Goal: Navigation & Orientation: Find specific page/section

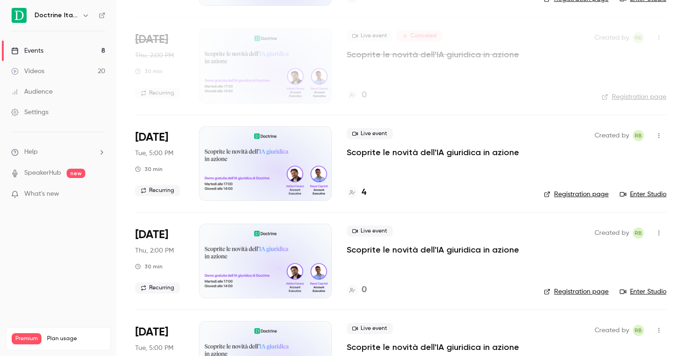
scroll to position [150, 0]
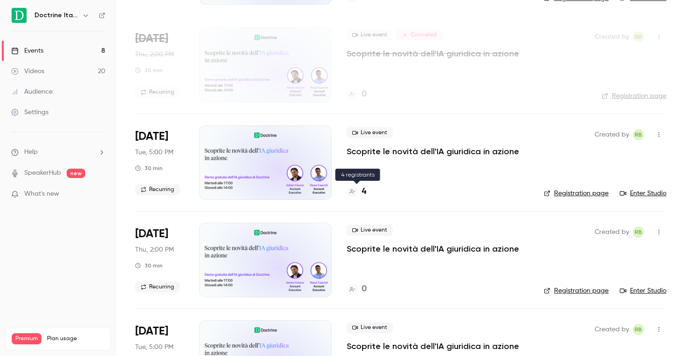
click at [362, 190] on h4 "4" at bounding box center [364, 192] width 5 height 13
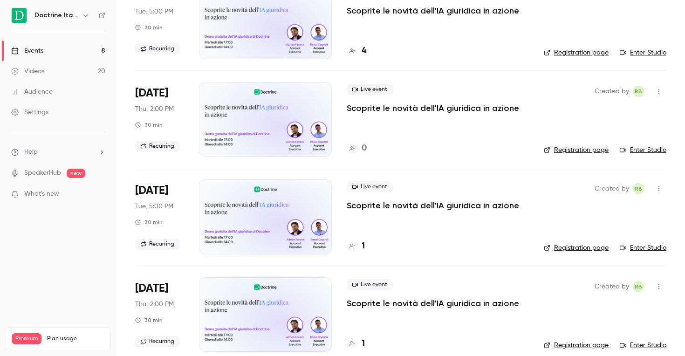
scroll to position [417, 0]
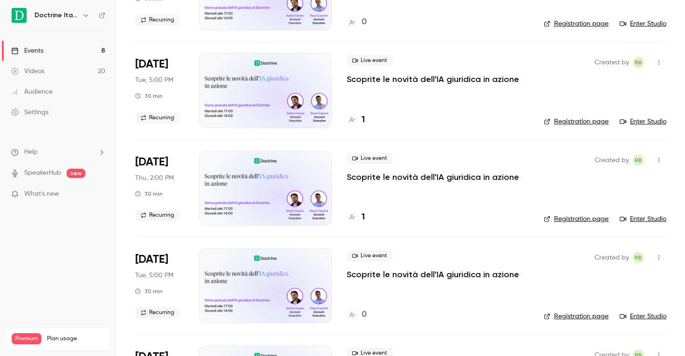
click at [351, 116] on div at bounding box center [352, 119] width 11 height 11
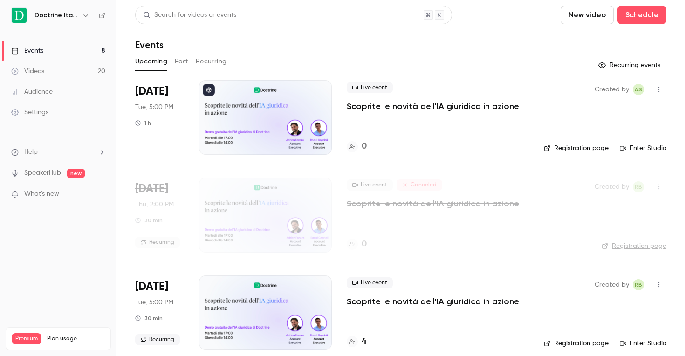
click at [80, 16] on button "button" at bounding box center [85, 15] width 11 height 11
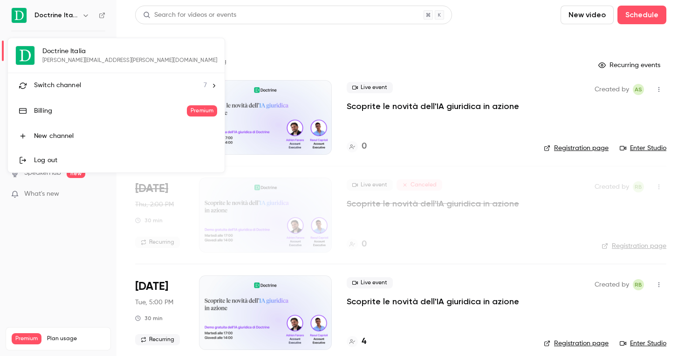
click at [124, 80] on li "Switch channel 7" at bounding box center [116, 85] width 217 height 25
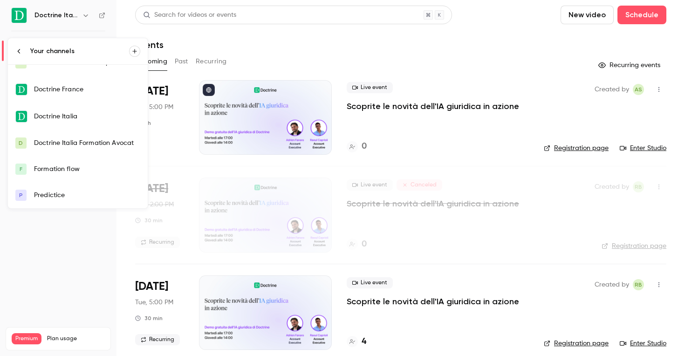
scroll to position [41, 0]
click at [88, 143] on div "Doctrine Italia Formation Avocat" at bounding box center [87, 143] width 106 height 9
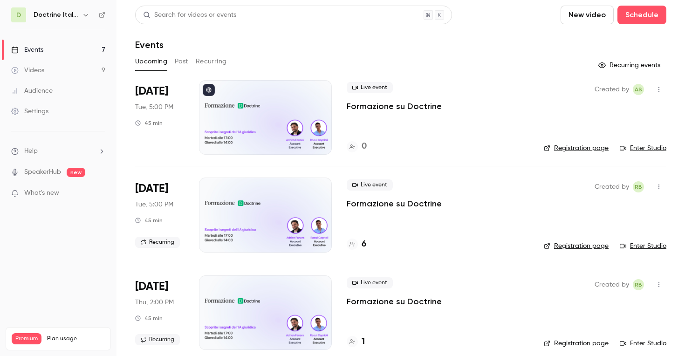
scroll to position [68, 0]
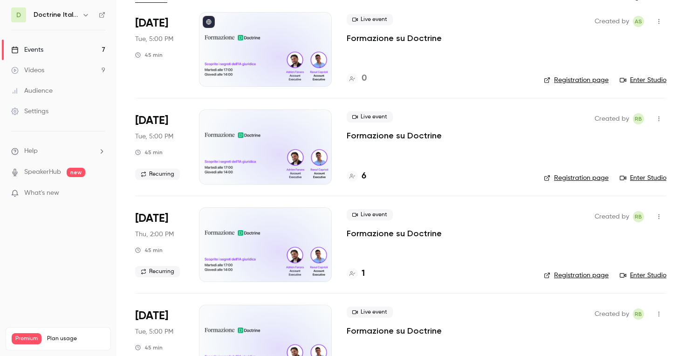
click at [360, 179] on div "6" at bounding box center [357, 176] width 20 height 13
